Goal: Task Accomplishment & Management: Manage account settings

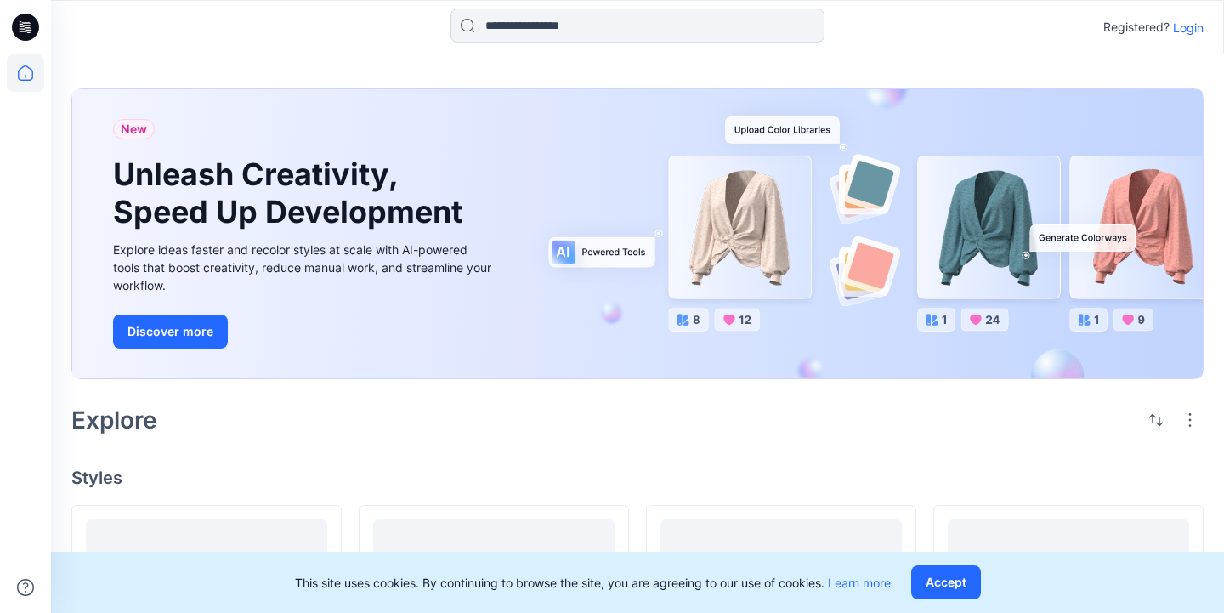
click at [1183, 34] on p "Login" at bounding box center [1188, 28] width 31 height 18
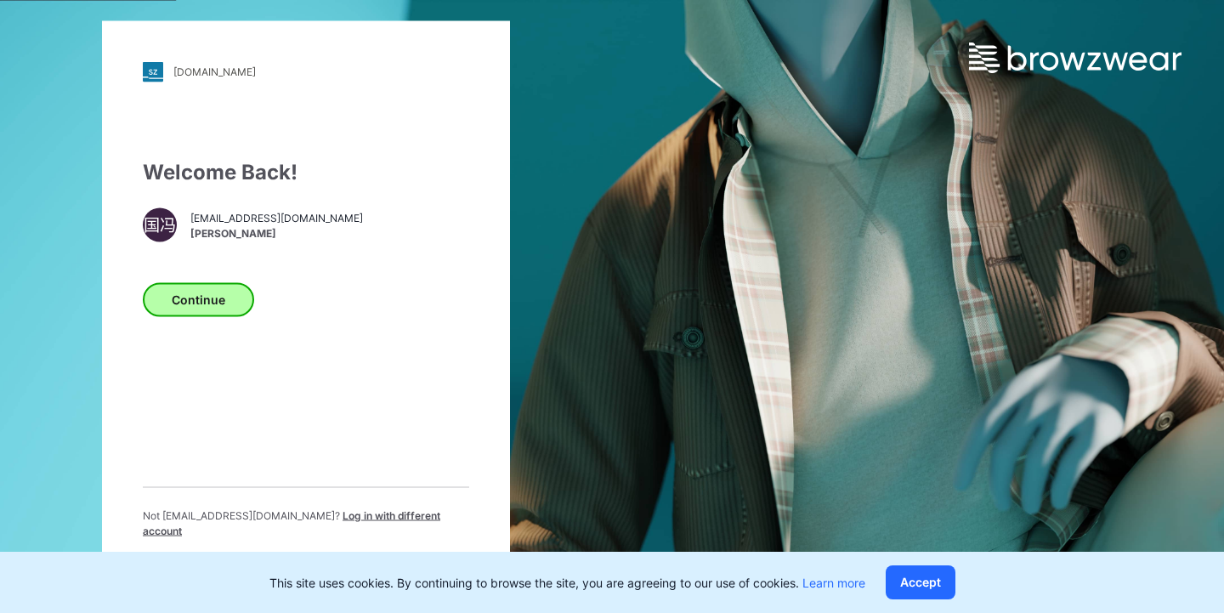
click at [201, 308] on button "Continue" at bounding box center [198, 299] width 111 height 34
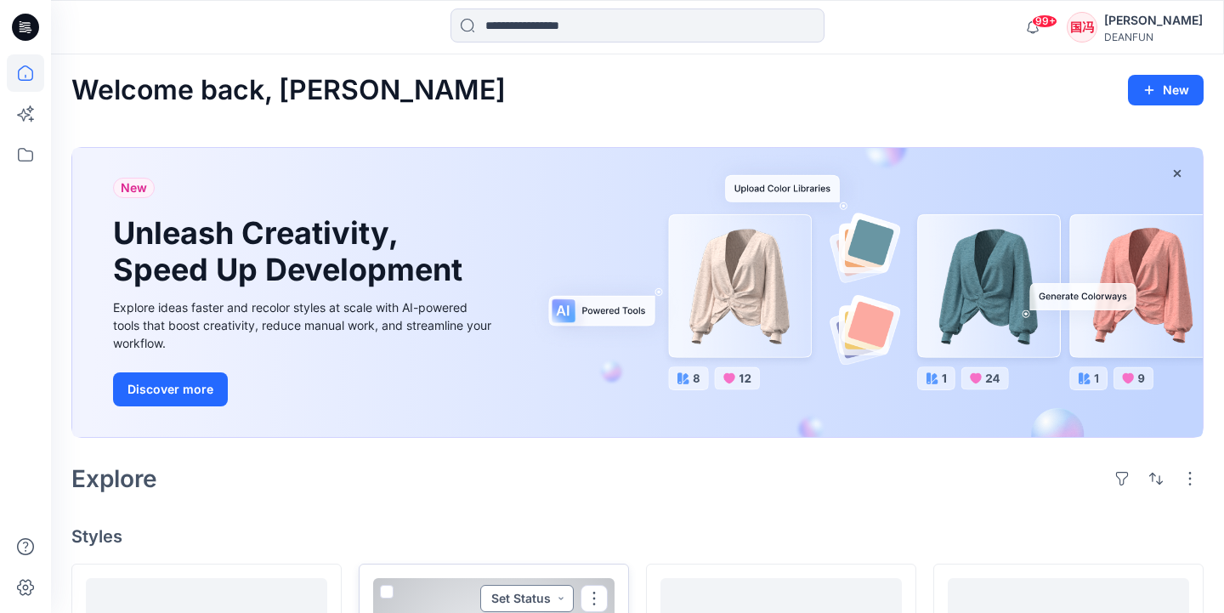
scroll to position [290, 0]
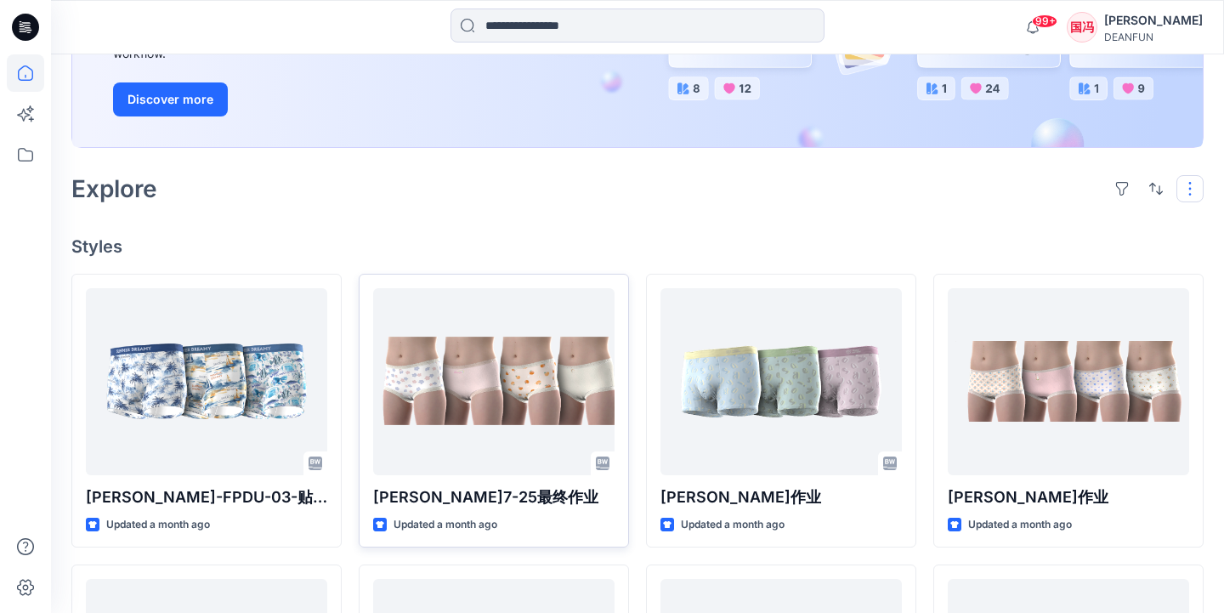
click at [1188, 182] on button "button" at bounding box center [1189, 188] width 27 height 27
click at [898, 184] on div "Explore Layout Grid Large Grid Folder View Compact Card Card View Card Info Tags" at bounding box center [637, 188] width 1132 height 41
click at [20, 150] on icon at bounding box center [25, 154] width 37 height 37
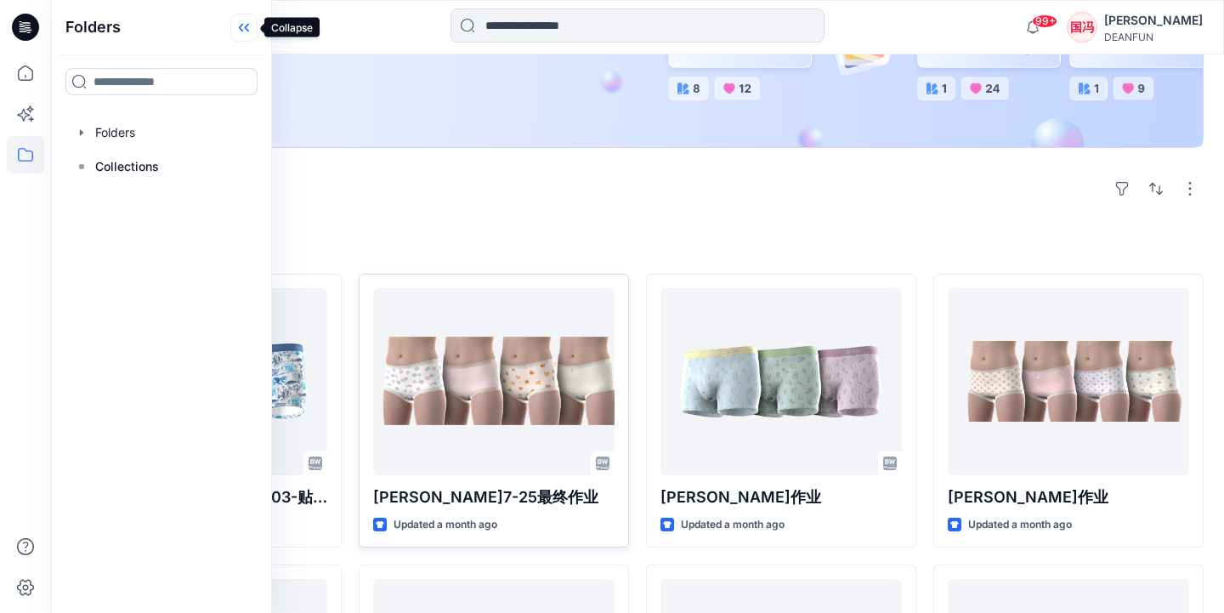
click at [235, 28] on icon at bounding box center [243, 28] width 27 height 28
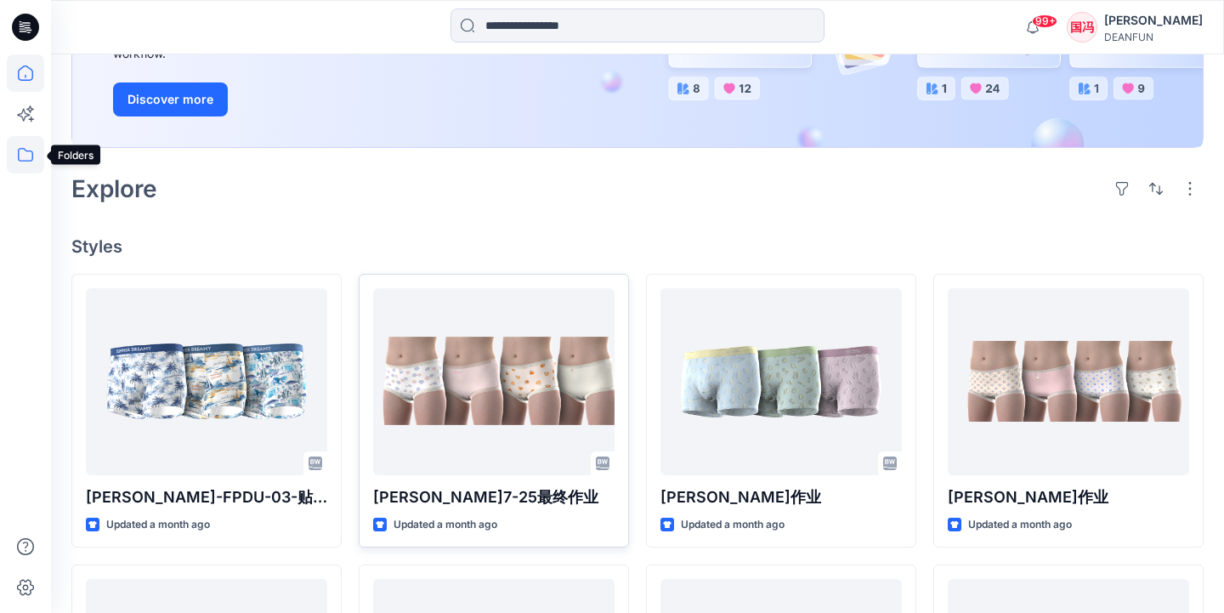
click at [25, 160] on icon at bounding box center [25, 154] width 37 height 37
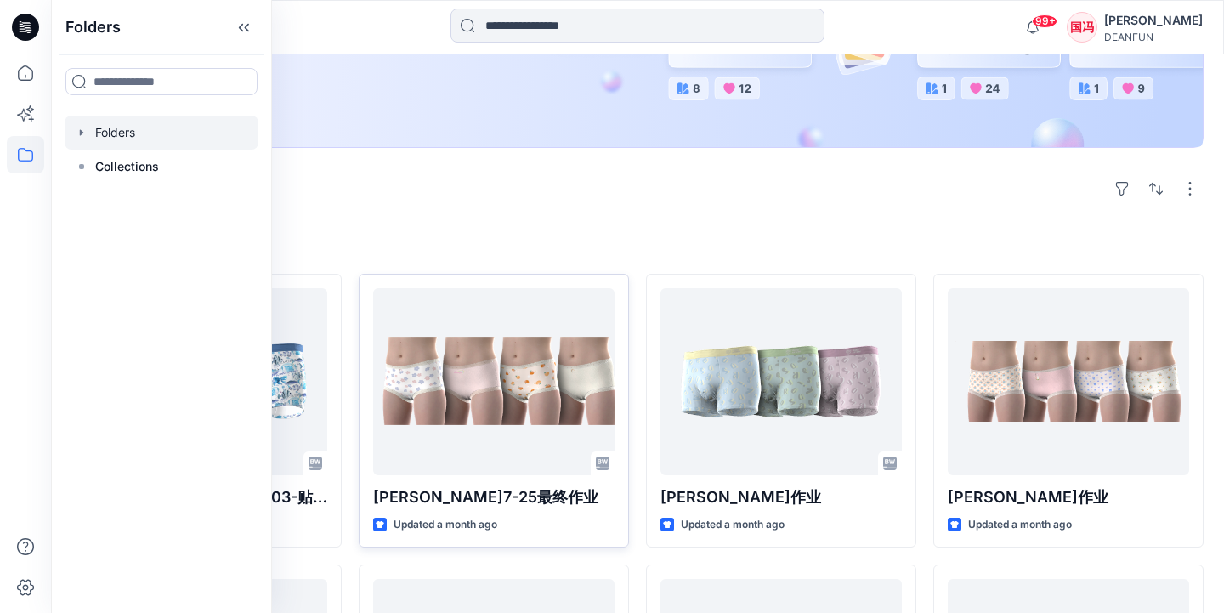
click at [139, 140] on div at bounding box center [162, 133] width 194 height 34
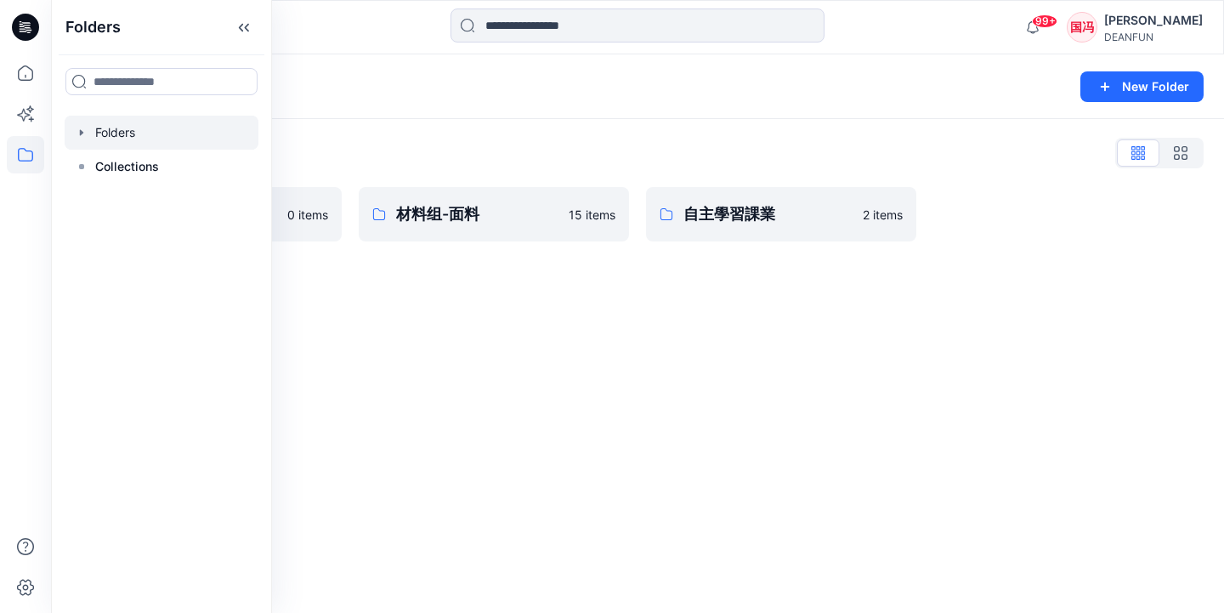
click at [455, 314] on div "Folders New Folder Folders List 材料组-辅料 0 items 材料组-面料 15 items 自主學習課業 2 items" at bounding box center [637, 333] width 1173 height 558
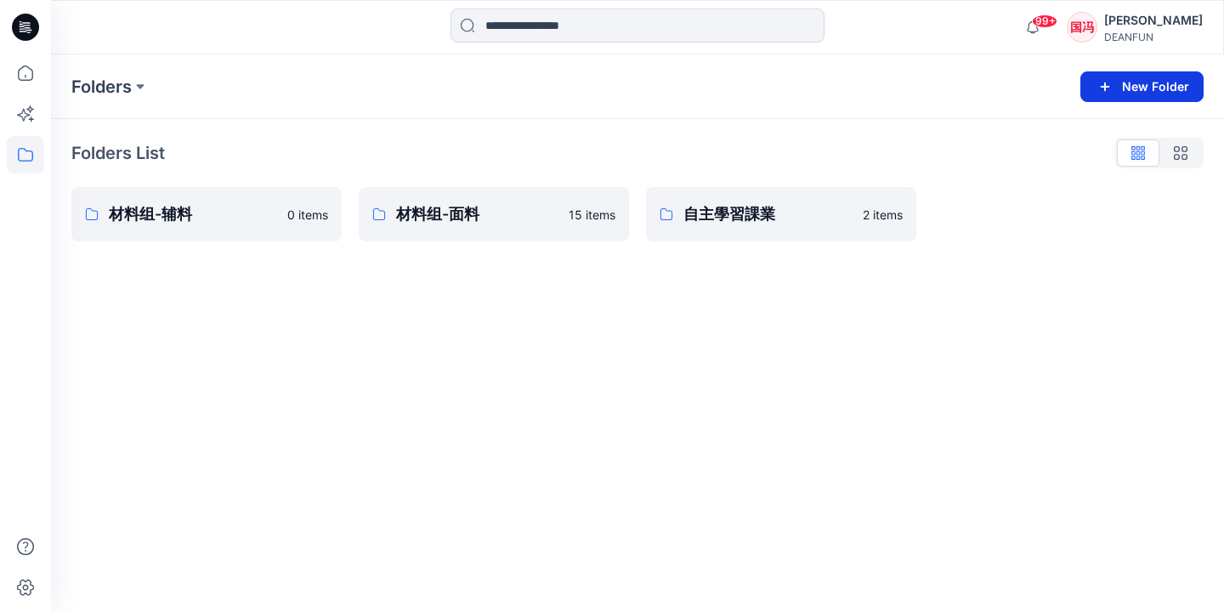
click at [1130, 88] on button "New Folder" at bounding box center [1141, 86] width 123 height 31
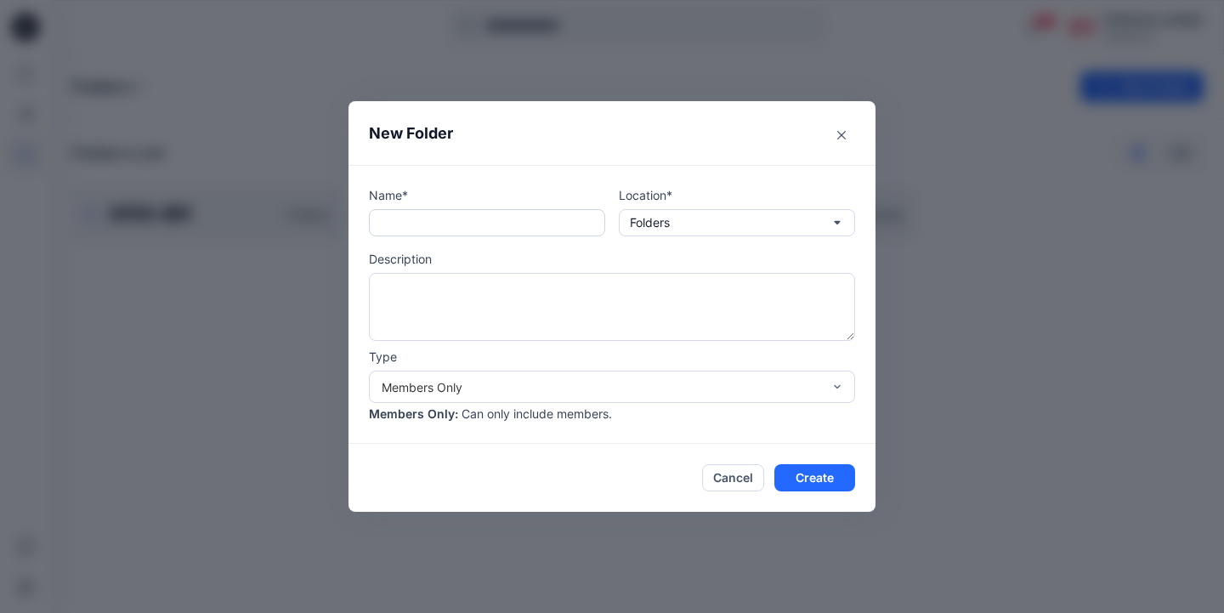
click at [529, 221] on input "text" at bounding box center [487, 222] width 236 height 27
click at [712, 484] on button "Cancel" at bounding box center [733, 477] width 62 height 27
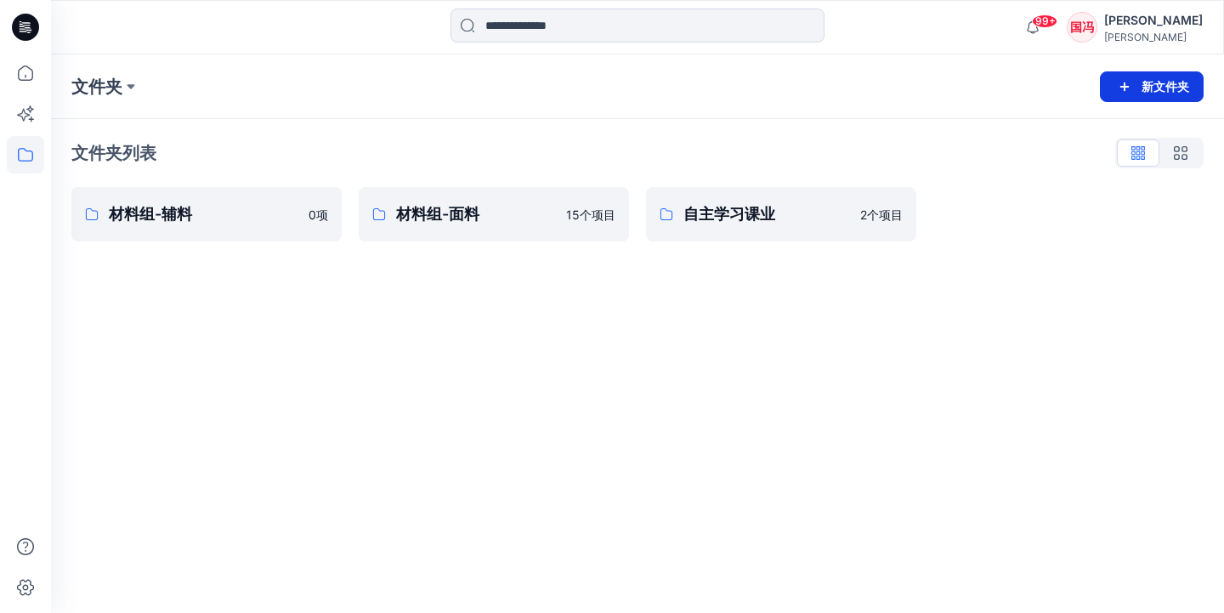
click at [1145, 88] on button "新文件夹" at bounding box center [1152, 86] width 104 height 31
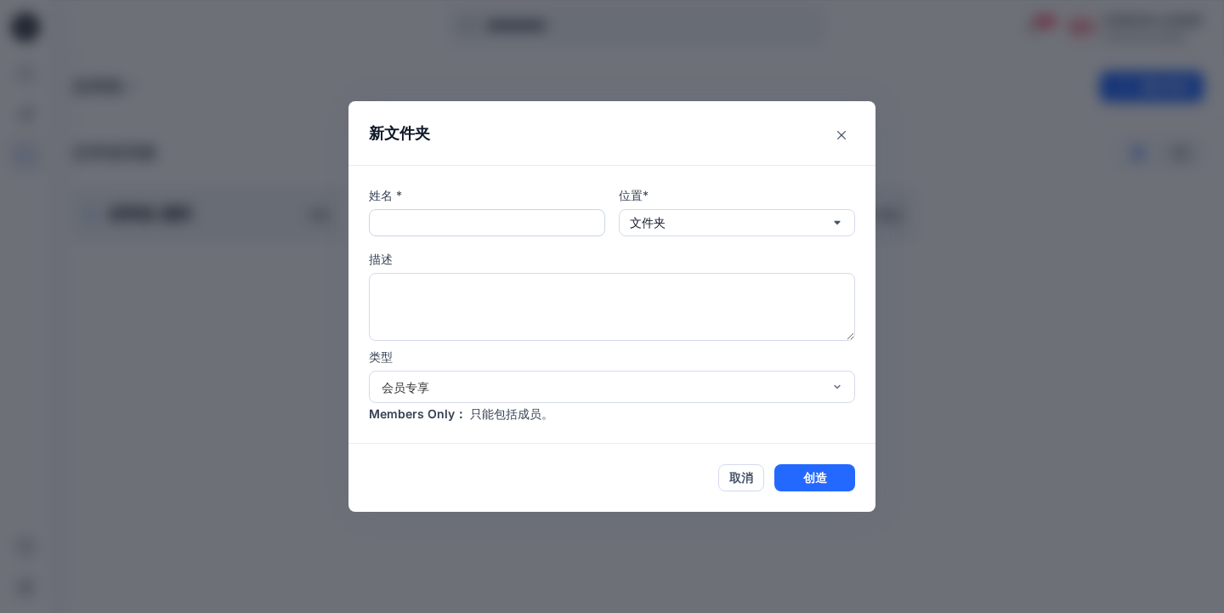
click at [553, 226] on input "text" at bounding box center [487, 222] width 236 height 27
type input "*"
type input "***"
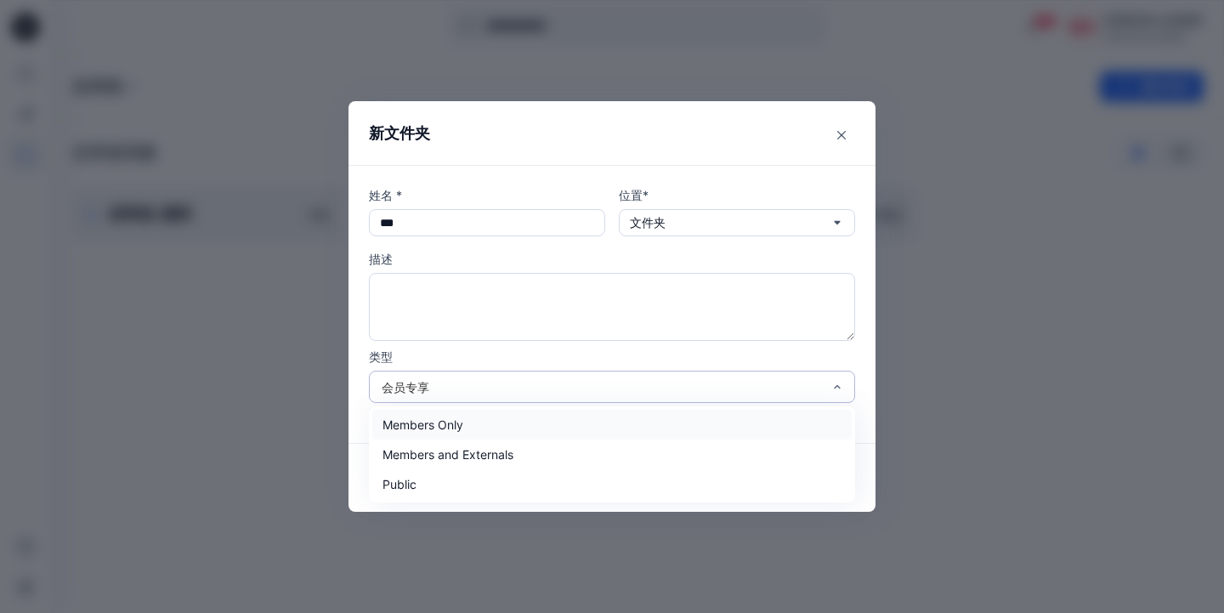
click at [603, 382] on div "会员专享" at bounding box center [602, 387] width 440 height 18
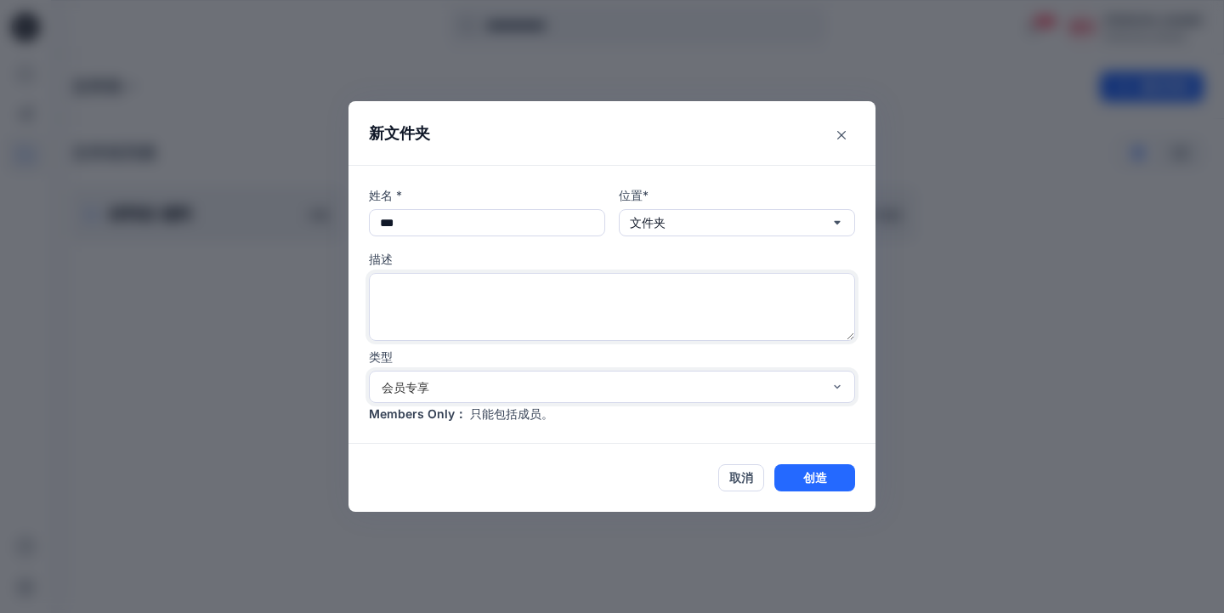
click at [643, 313] on textarea at bounding box center [612, 307] width 486 height 68
click at [665, 298] on textarea at bounding box center [612, 307] width 486 height 68
type textarea "*"
type textarea "**"
click at [740, 484] on button "取消" at bounding box center [741, 477] width 46 height 27
